Goal: Check status: Check status

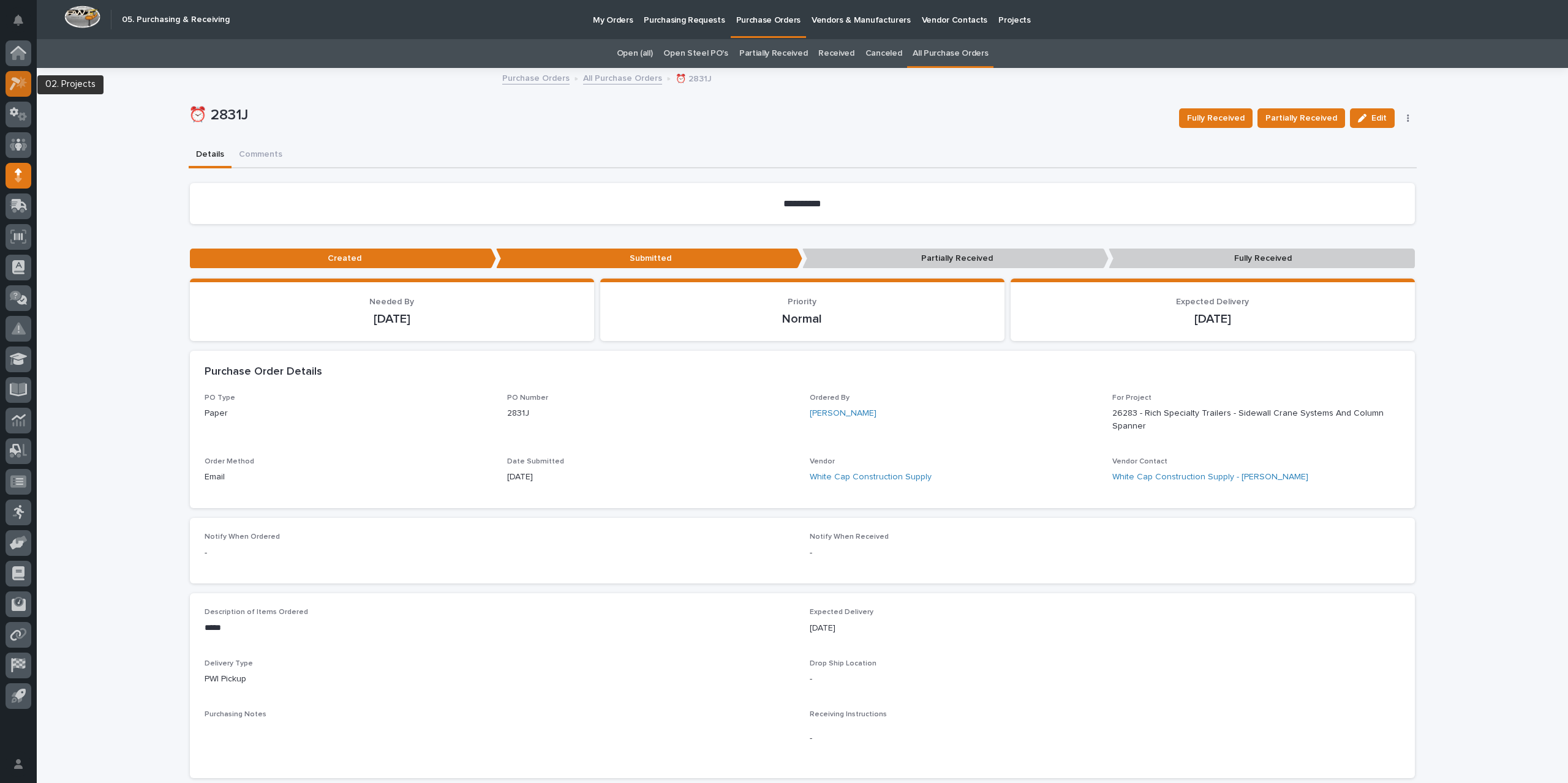
click at [29, 86] on div at bounding box center [18, 83] width 26 height 26
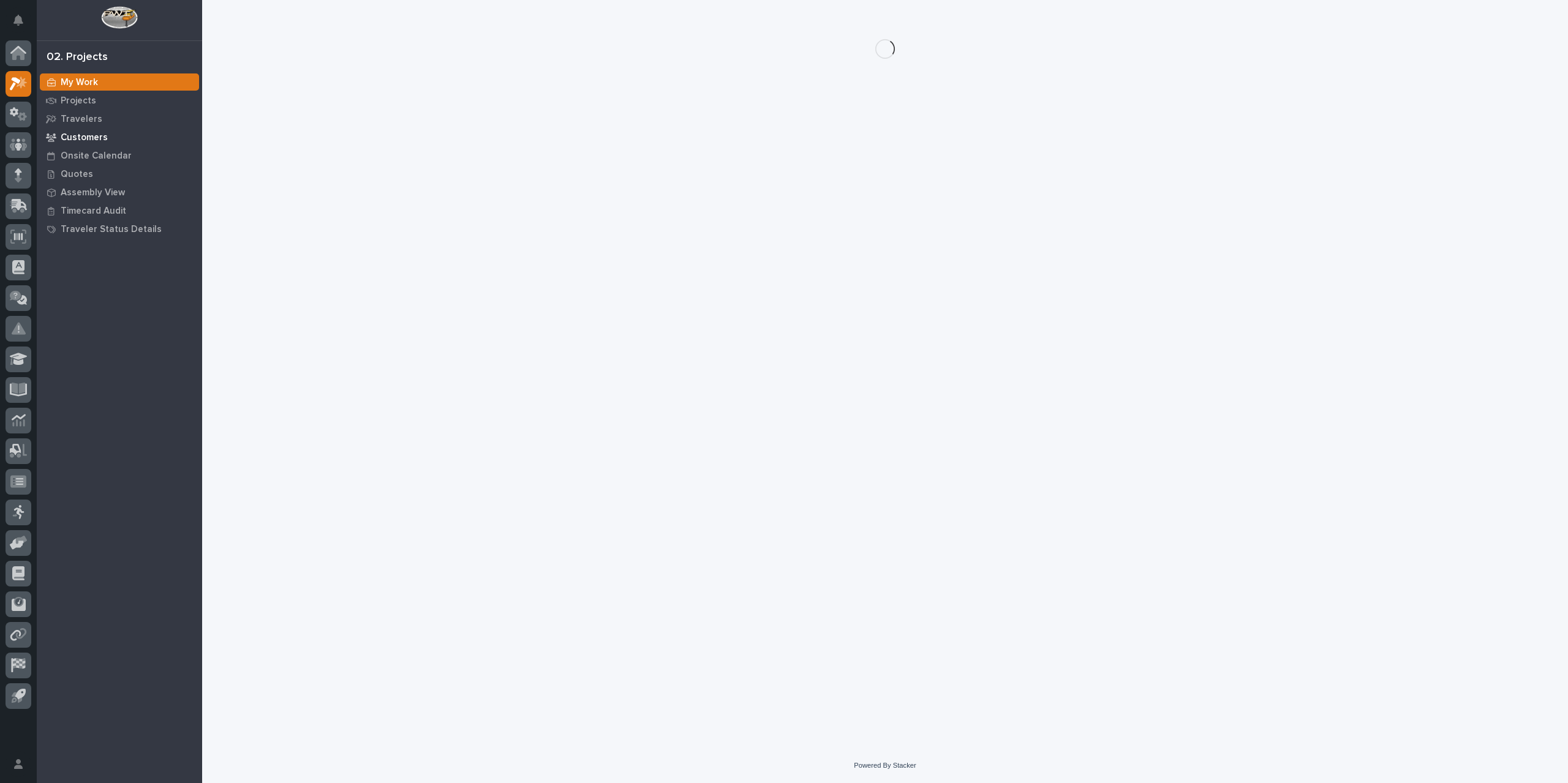
click at [105, 140] on div "Customers" at bounding box center [119, 137] width 160 height 17
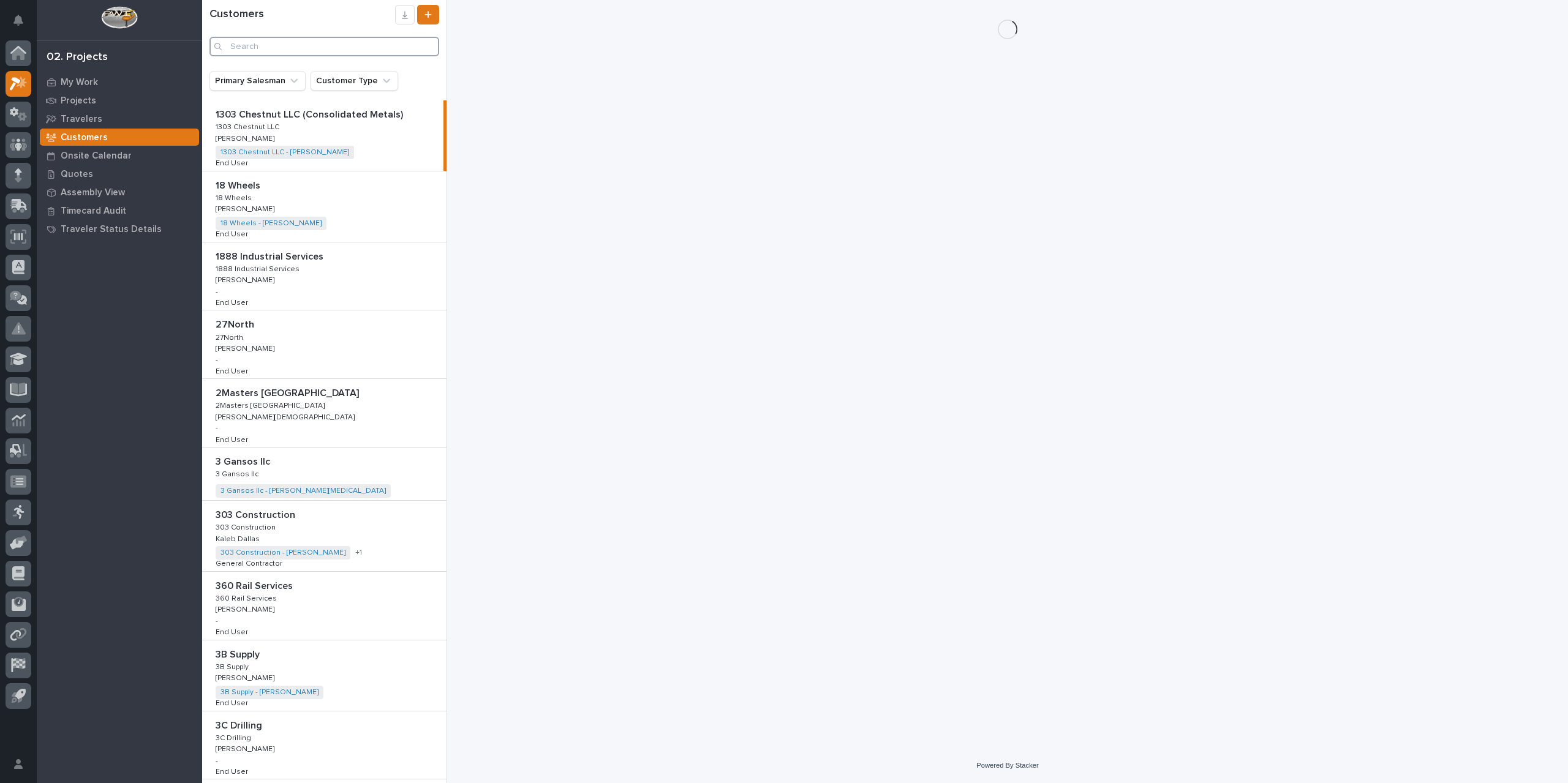
click at [302, 50] on input "Search" at bounding box center [324, 46] width 230 height 20
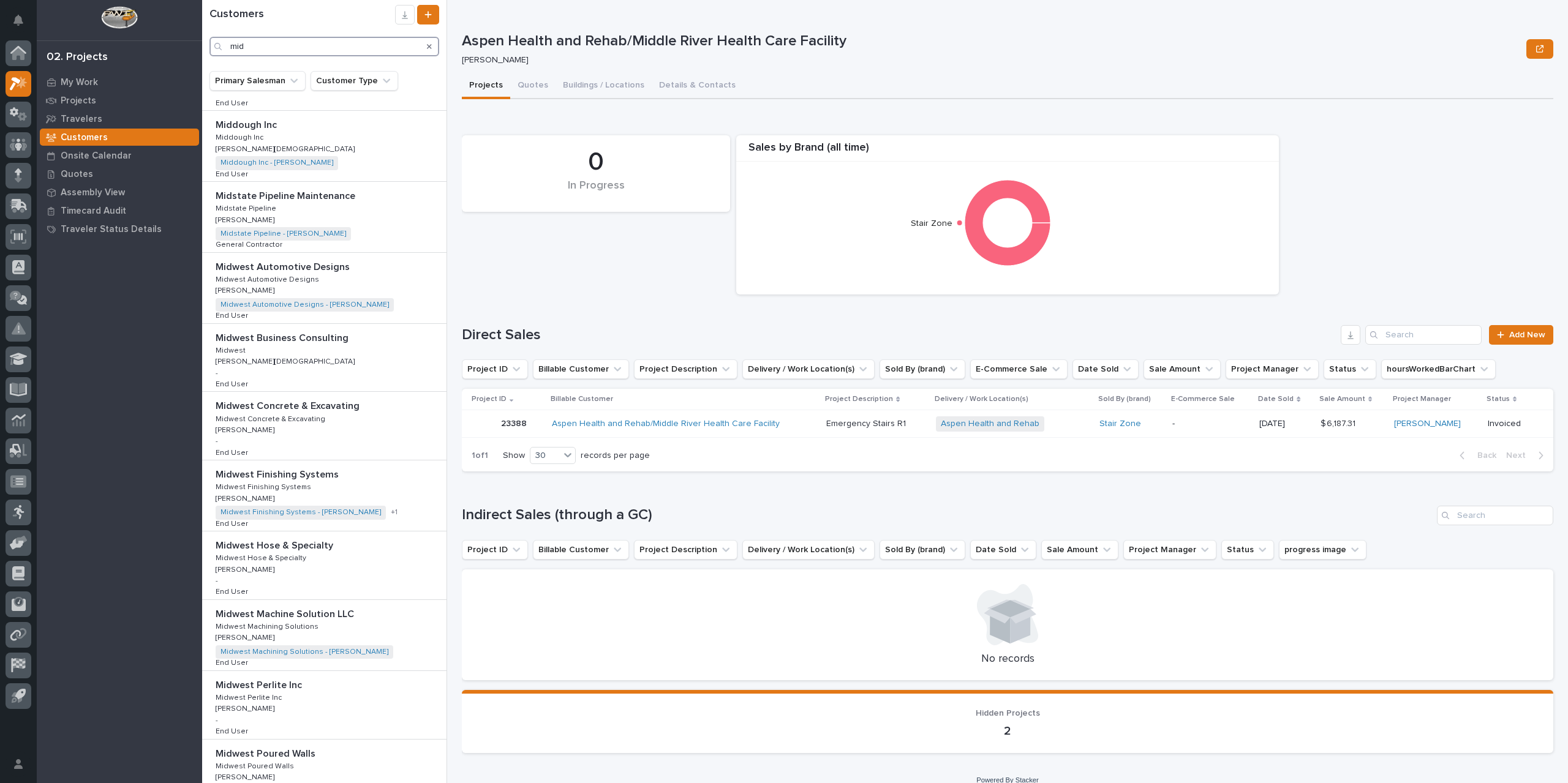
scroll to position [1041, 0]
type input "mid"
click at [20, 52] on icon at bounding box center [18, 53] width 12 height 12
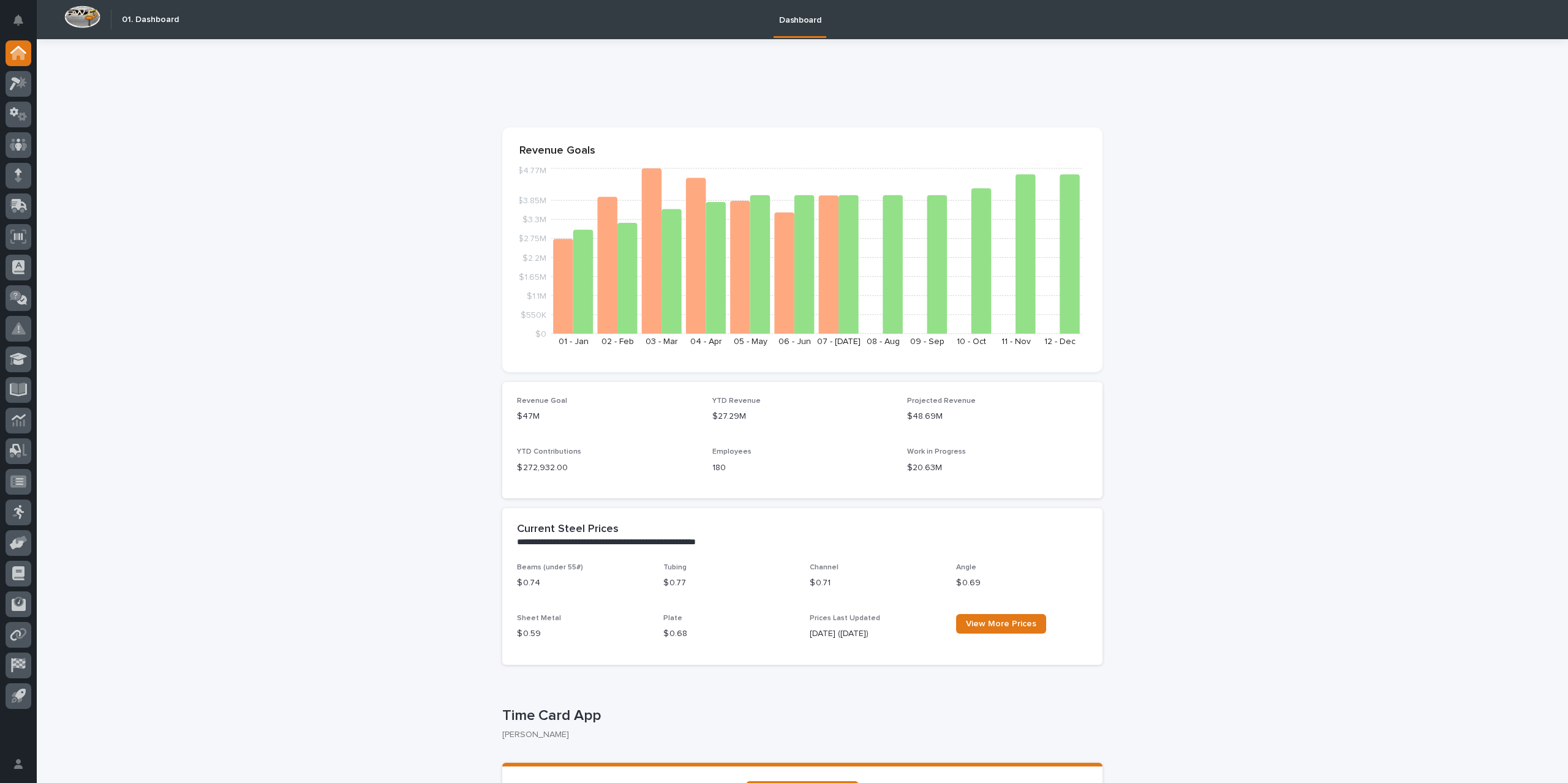
click at [18, 91] on div at bounding box center [18, 83] width 26 height 26
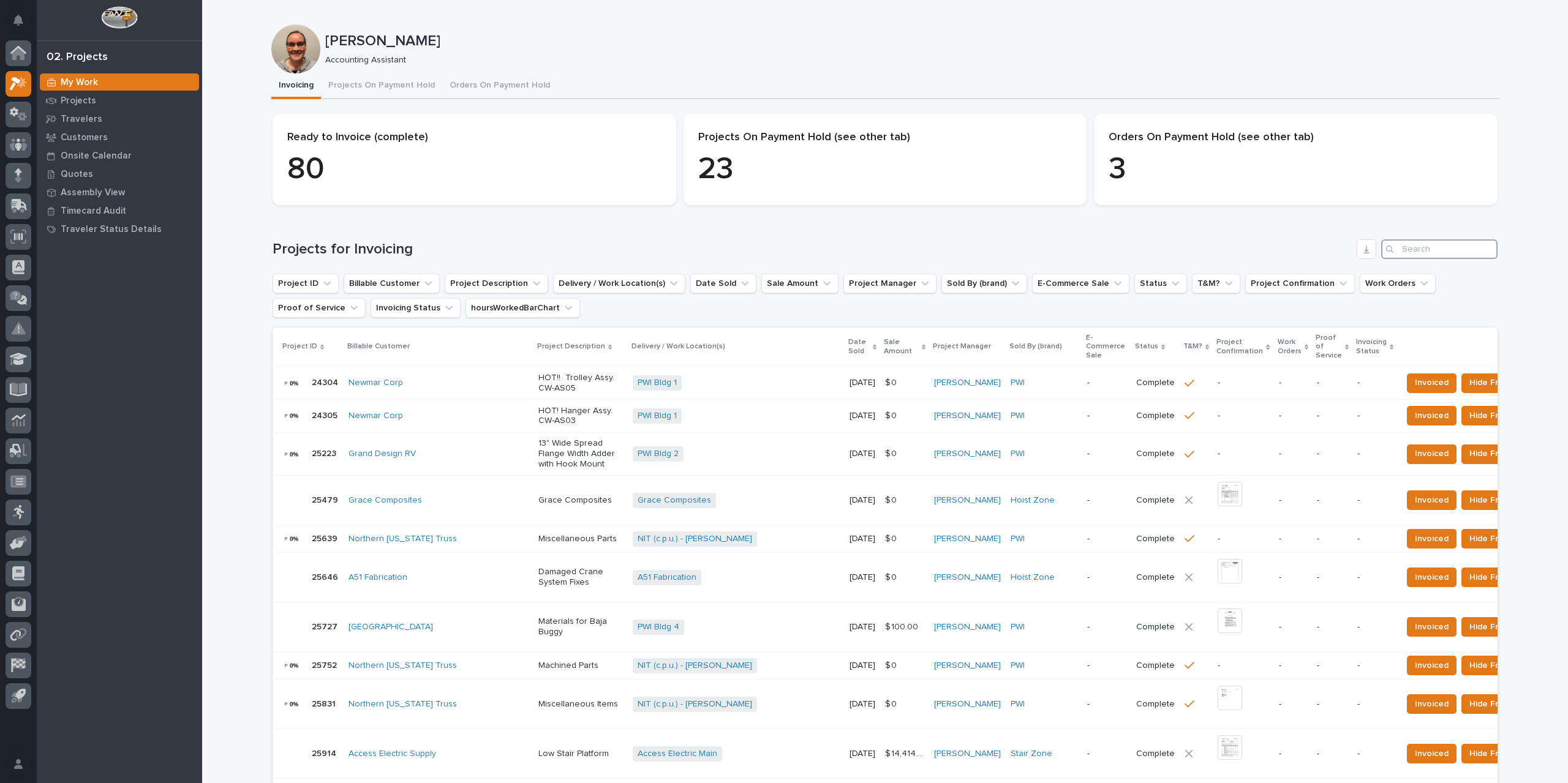
click at [1411, 253] on input "Search" at bounding box center [1439, 249] width 116 height 20
type input "26729"
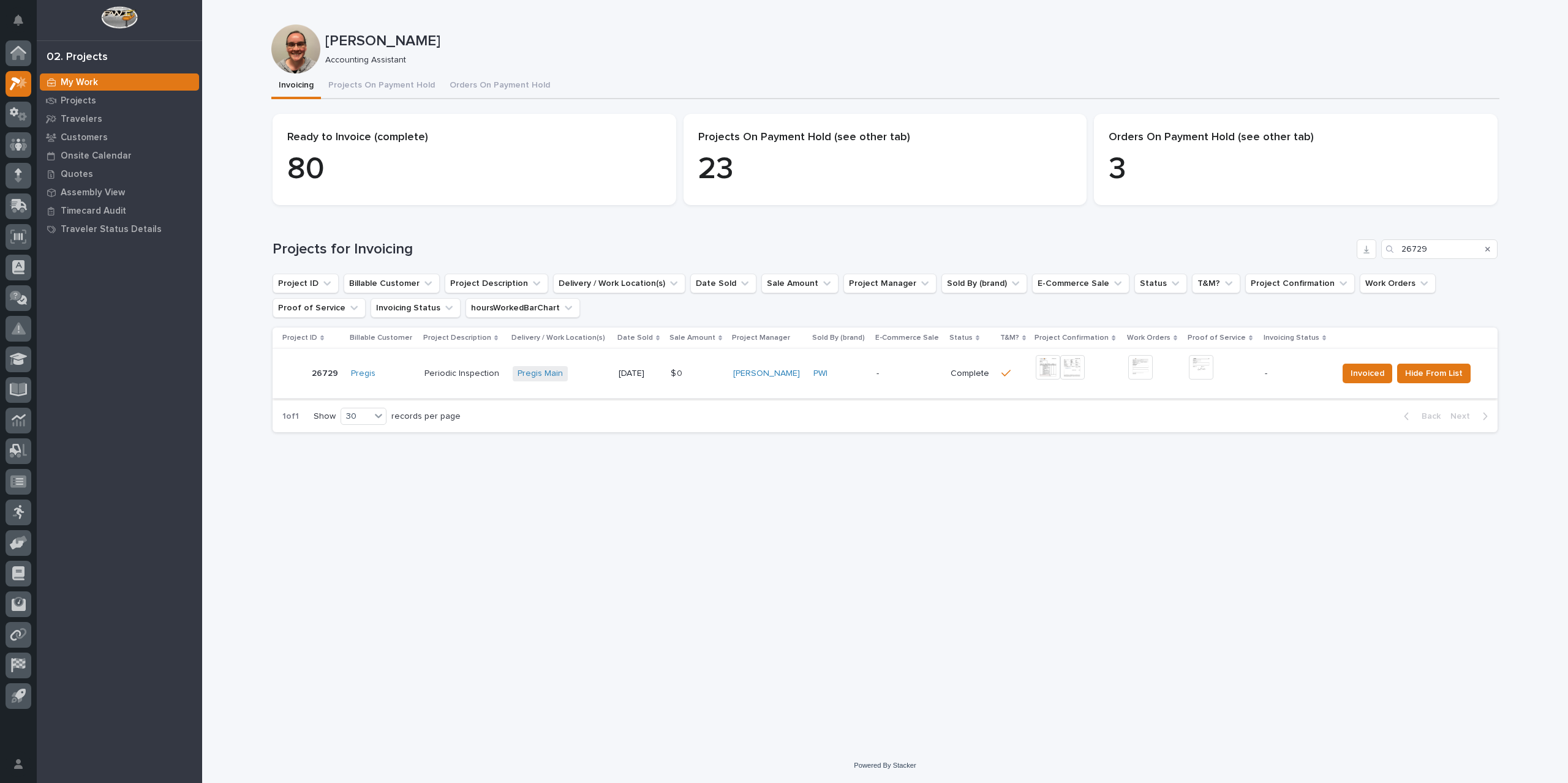
click at [1201, 367] on img at bounding box center [1201, 367] width 24 height 24
click at [1367, 378] on span "Invoiced" at bounding box center [1367, 373] width 34 height 15
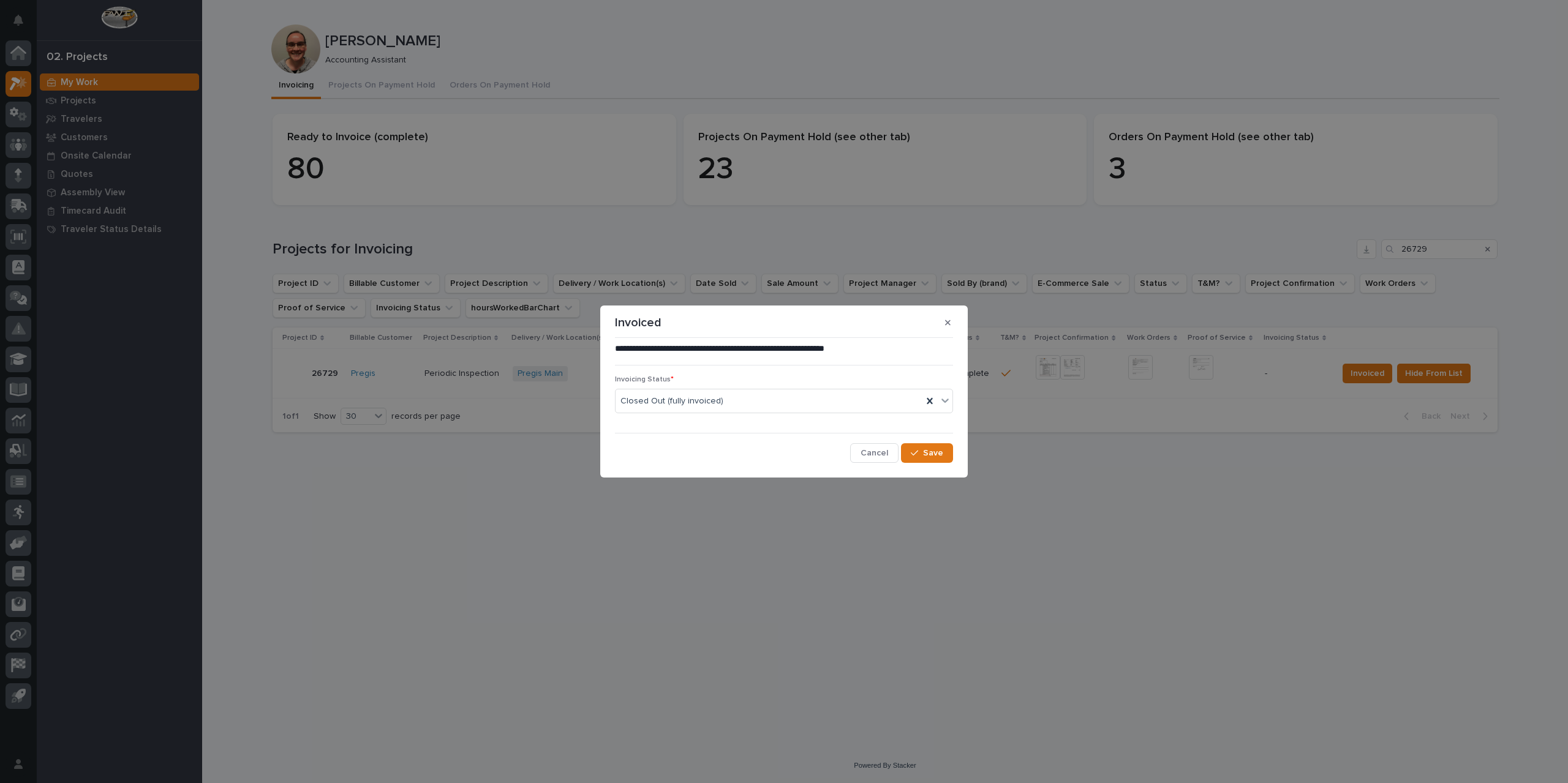
click at [931, 463] on div "**********" at bounding box center [784, 402] width 344 height 126
click at [937, 456] on span "Save" at bounding box center [933, 453] width 20 height 11
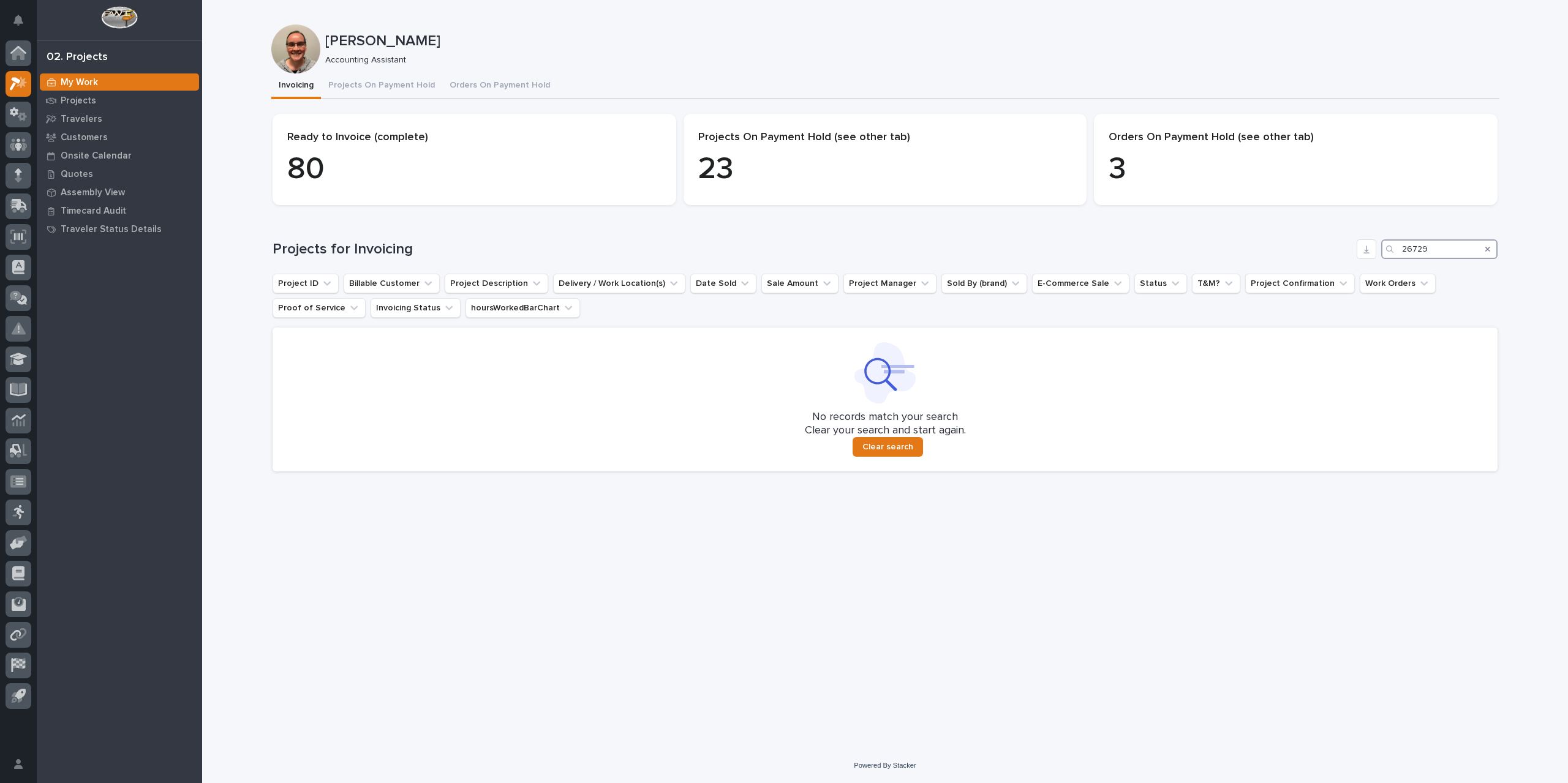
click at [1471, 247] on input "26729" at bounding box center [1439, 249] width 116 height 20
drag, startPoint x: 1471, startPoint y: 247, endPoint x: 1319, endPoint y: 246, distance: 152.0
click at [1319, 246] on div "Projects for Invoicing 26729" at bounding box center [885, 249] width 1225 height 20
click at [1490, 250] on icon "Search" at bounding box center [1487, 250] width 5 height 7
